Goal: Information Seeking & Learning: Learn about a topic

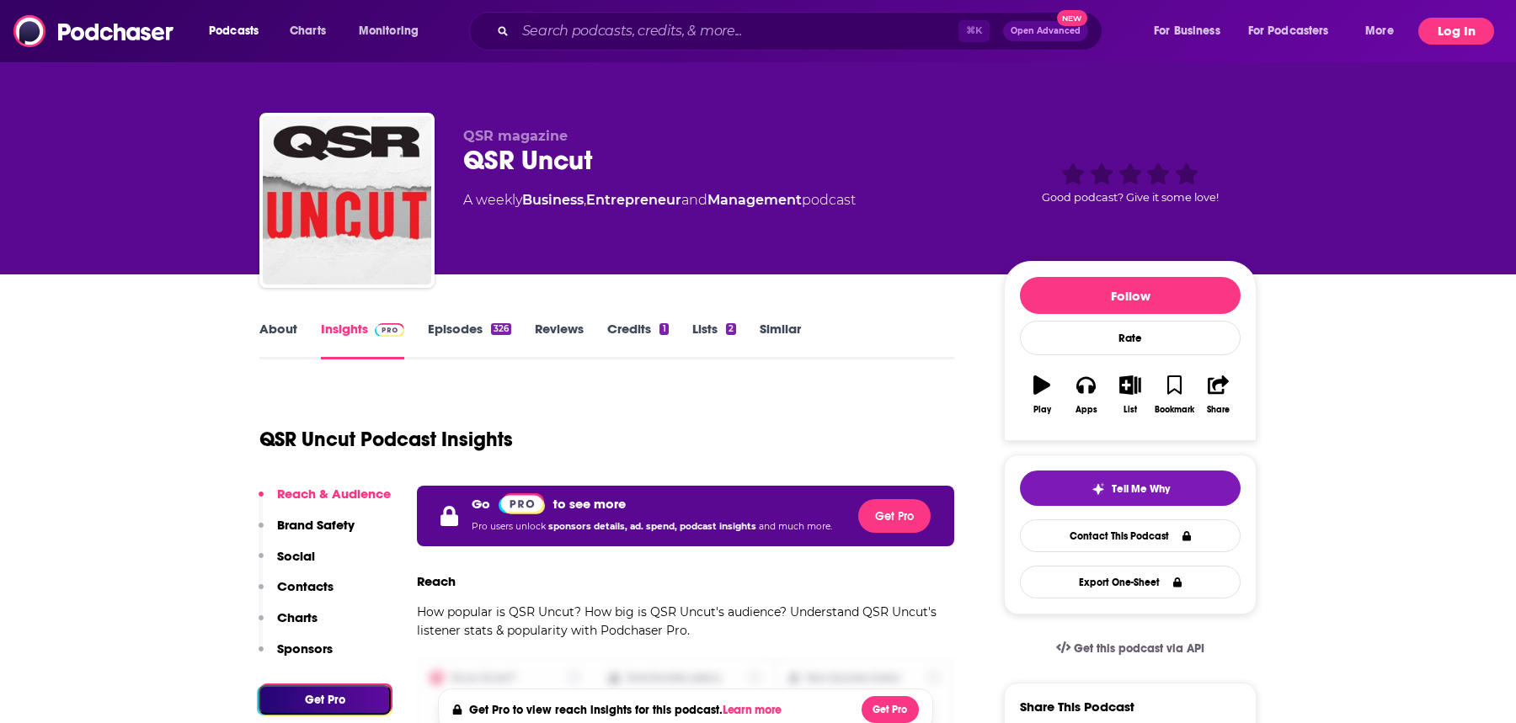
click at [1435, 44] on button "Log In" at bounding box center [1456, 31] width 76 height 27
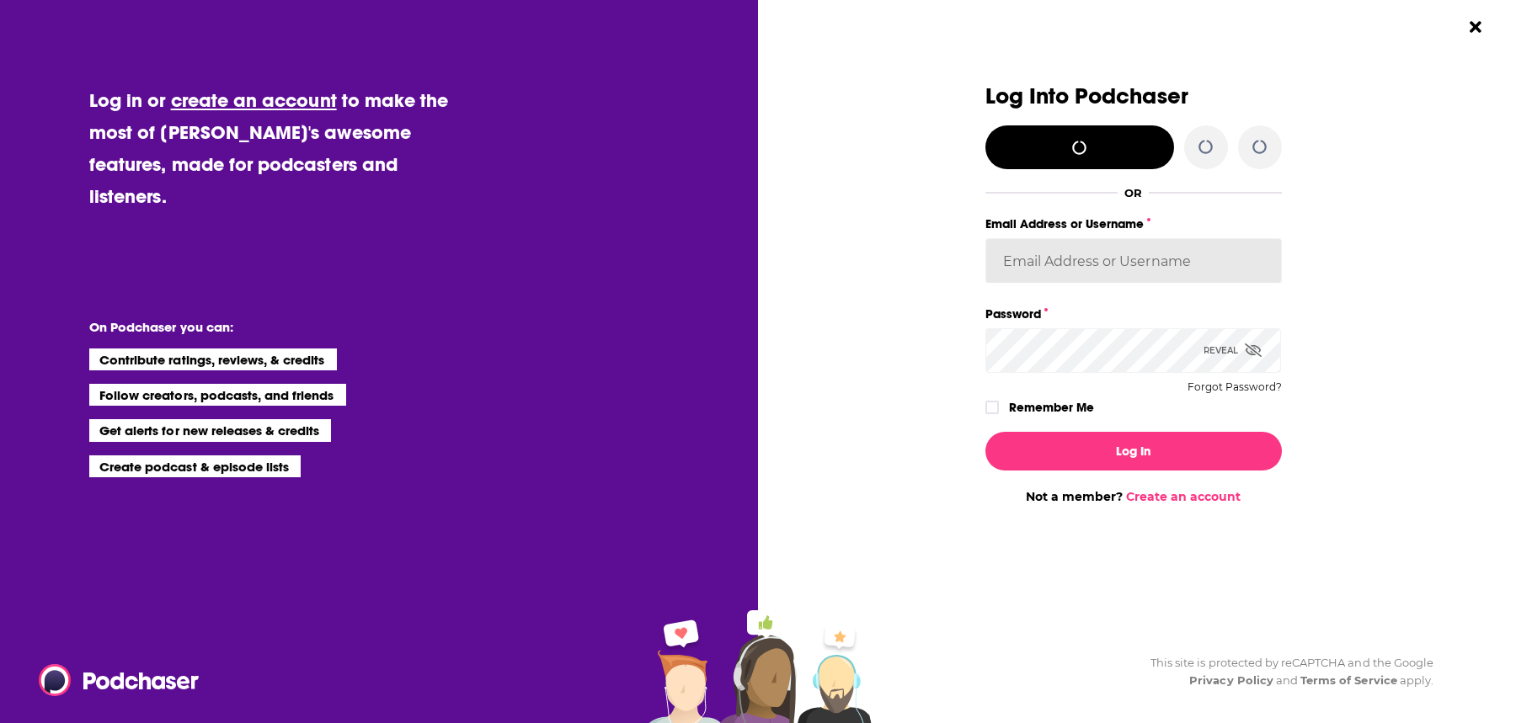
type input "redsetterpr"
click at [994, 407] on icon "Dialog" at bounding box center [992, 408] width 10 height 8
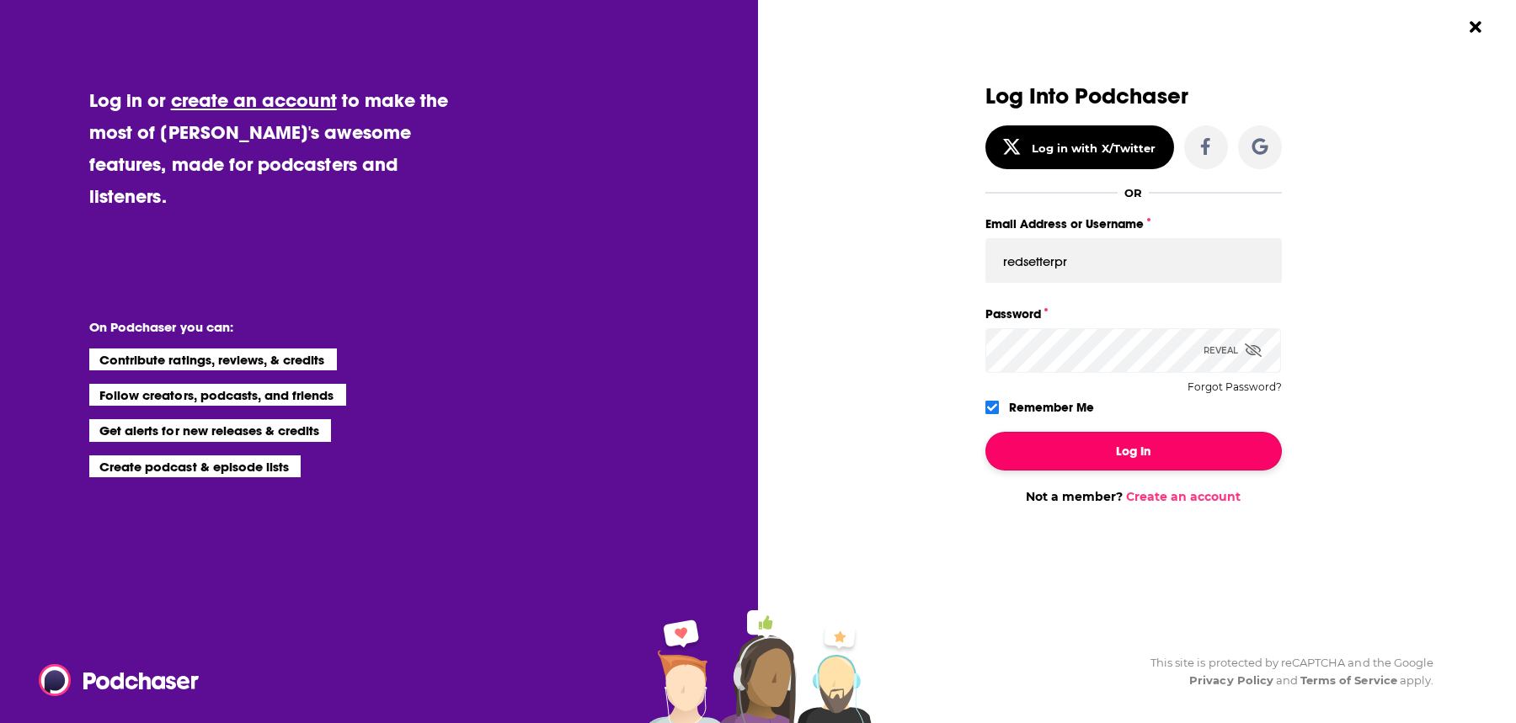
click at [1031, 470] on button "Log In" at bounding box center [1133, 451] width 296 height 39
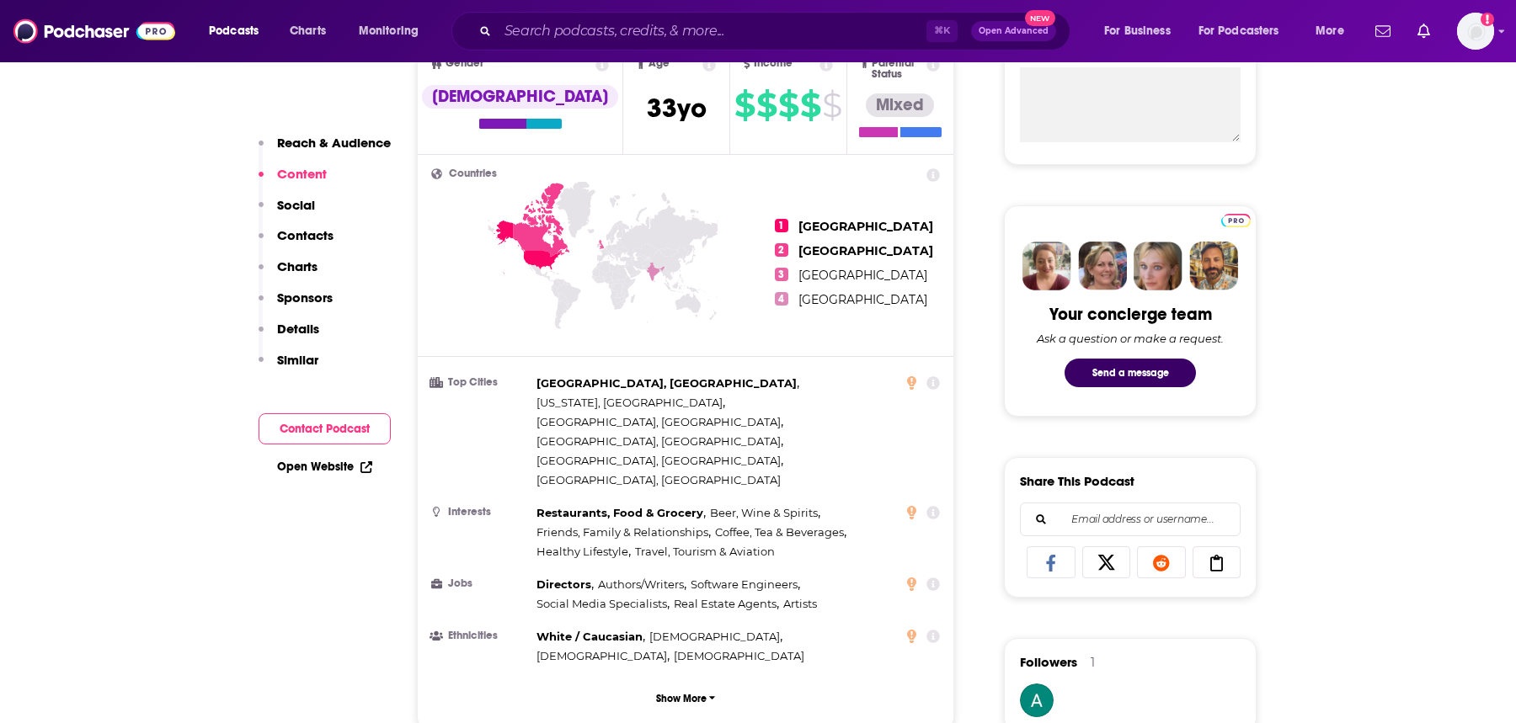
scroll to position [149, 0]
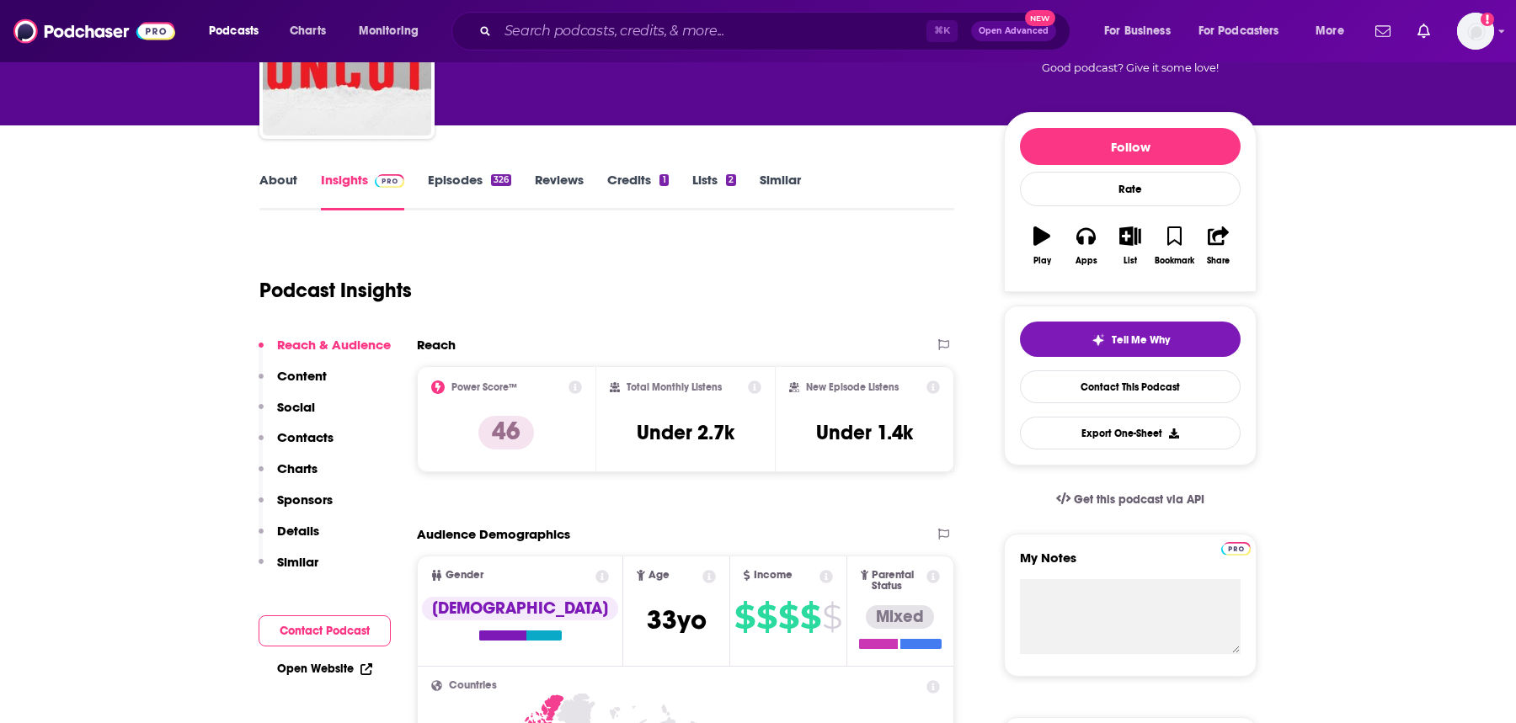
click at [462, 186] on link "Episodes 326" at bounding box center [469, 191] width 83 height 39
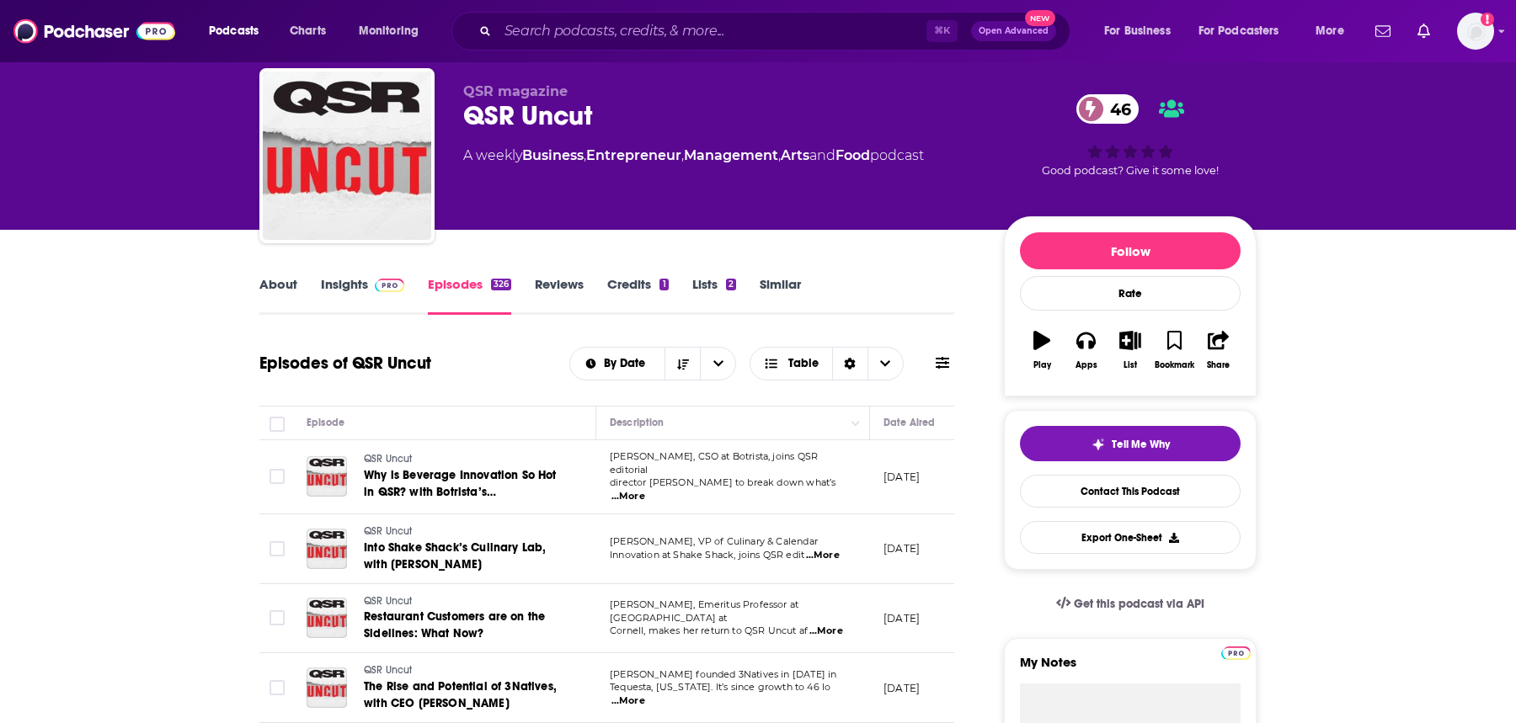
scroll to position [51, 0]
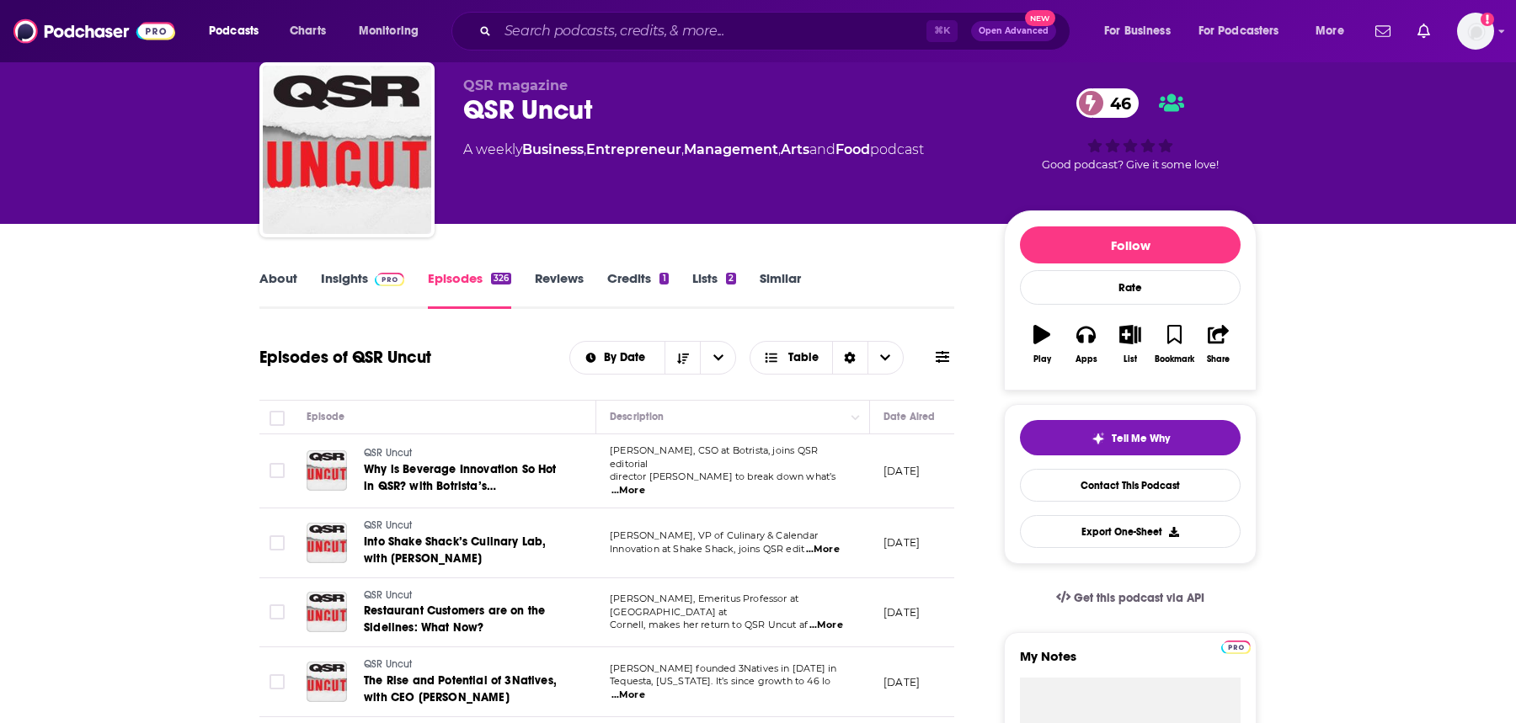
click at [296, 299] on link "About" at bounding box center [278, 289] width 38 height 39
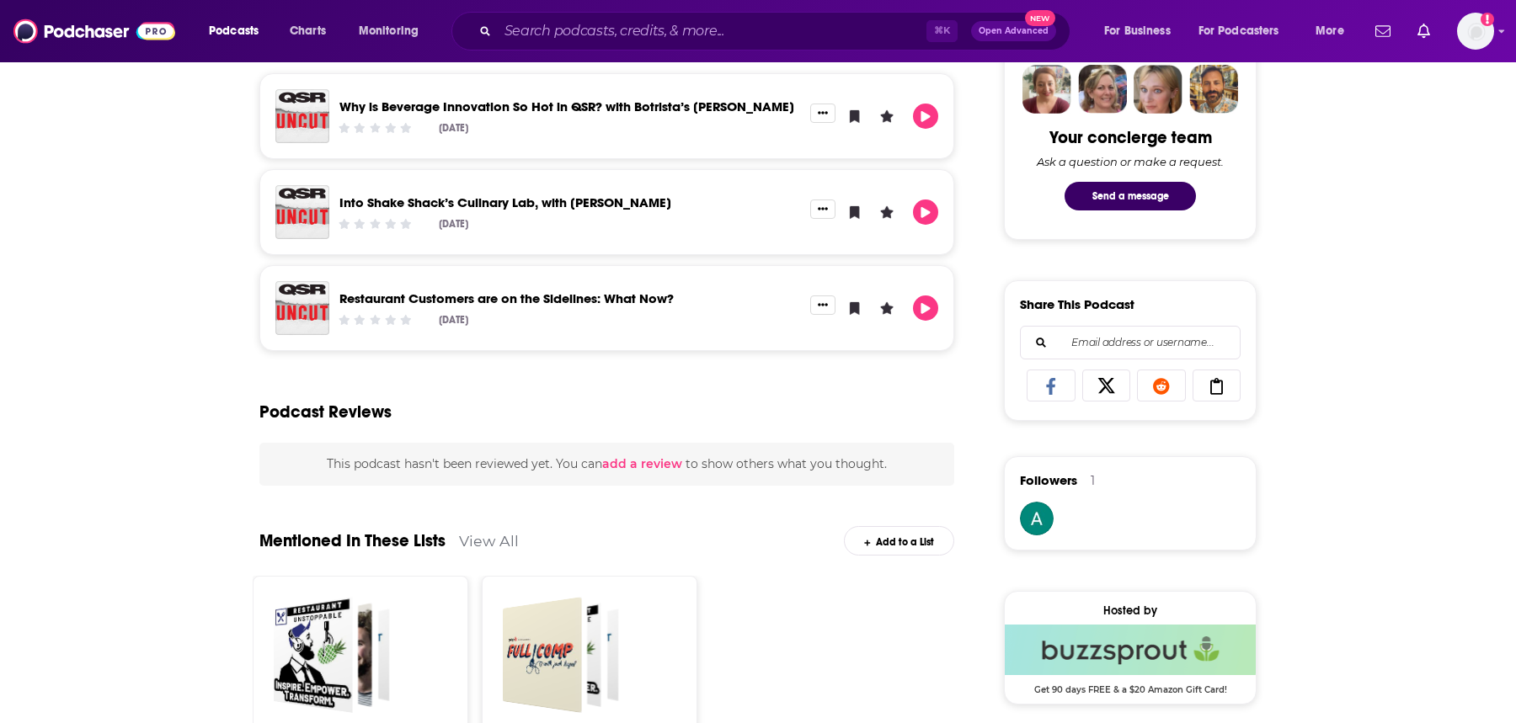
scroll to position [369, 0]
